Goal: Navigation & Orientation: Find specific page/section

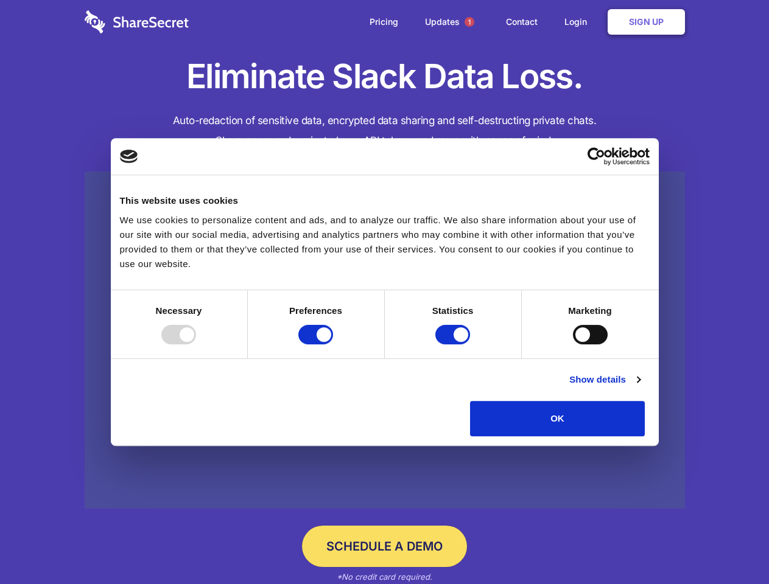
click at [196, 344] on div at bounding box center [178, 334] width 35 height 19
click at [333, 344] on input "Preferences" at bounding box center [315, 334] width 35 height 19
checkbox input "false"
click at [454, 344] on input "Statistics" at bounding box center [452, 334] width 35 height 19
checkbox input "false"
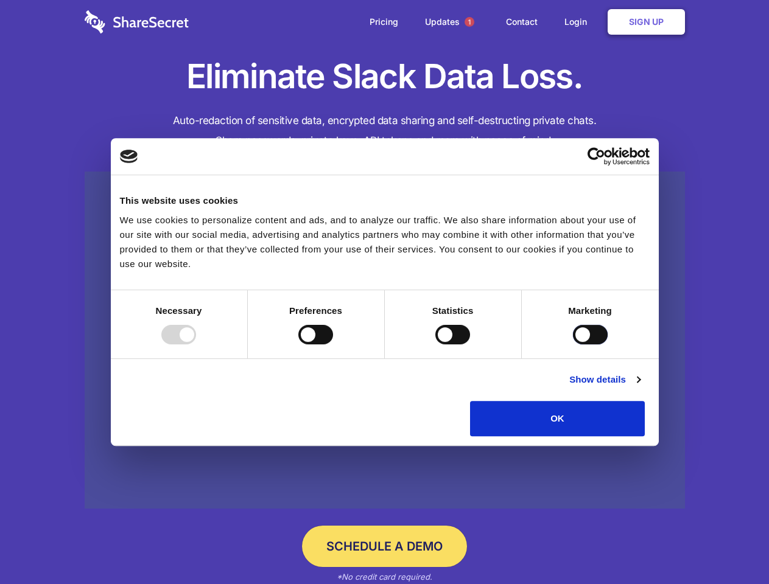
click at [573, 344] on input "Marketing" at bounding box center [590, 334] width 35 height 19
checkbox input "true"
click at [640, 387] on link "Show details" at bounding box center [604, 379] width 71 height 15
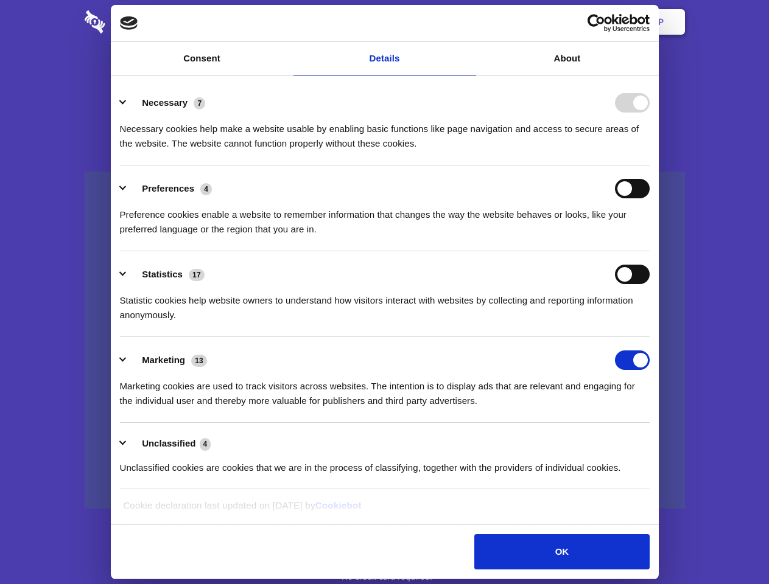
click at [649, 166] on li "Necessary 7 Necessary cookies help make a website usable by enabling basic func…" at bounding box center [385, 123] width 530 height 86
click at [469, 22] on span "1" at bounding box center [469, 22] width 10 height 10
